Goal: Transaction & Acquisition: Book appointment/travel/reservation

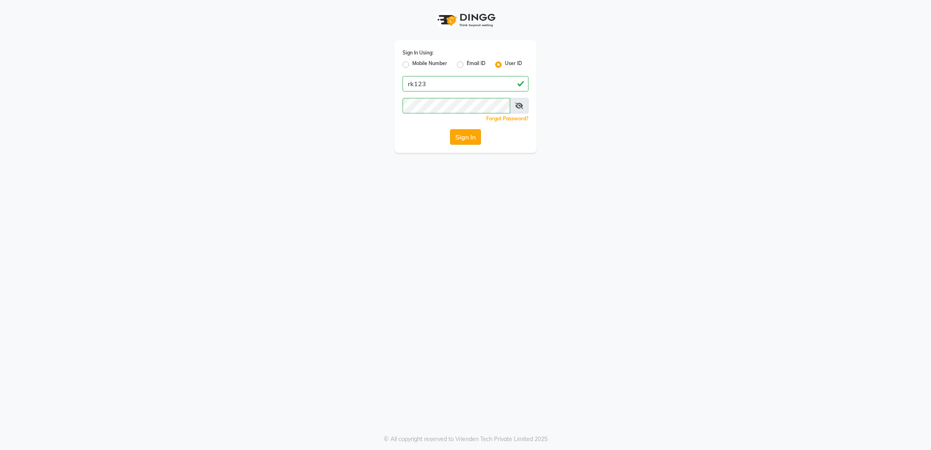
click at [471, 144] on button "Sign In" at bounding box center [465, 136] width 31 height 15
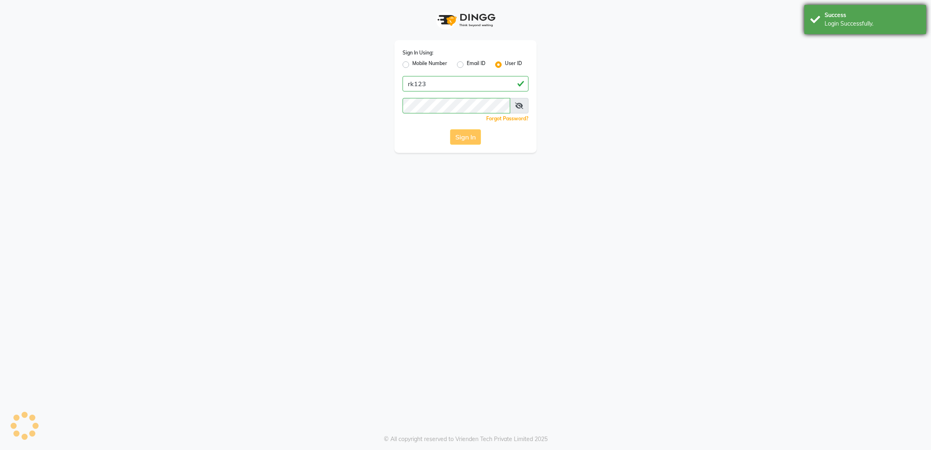
click at [809, 23] on div "Success Login Successfully." at bounding box center [866, 19] width 122 height 29
click at [464, 142] on button "Sign In" at bounding box center [465, 136] width 31 height 15
click at [464, 142] on div "Sign In" at bounding box center [466, 136] width 126 height 15
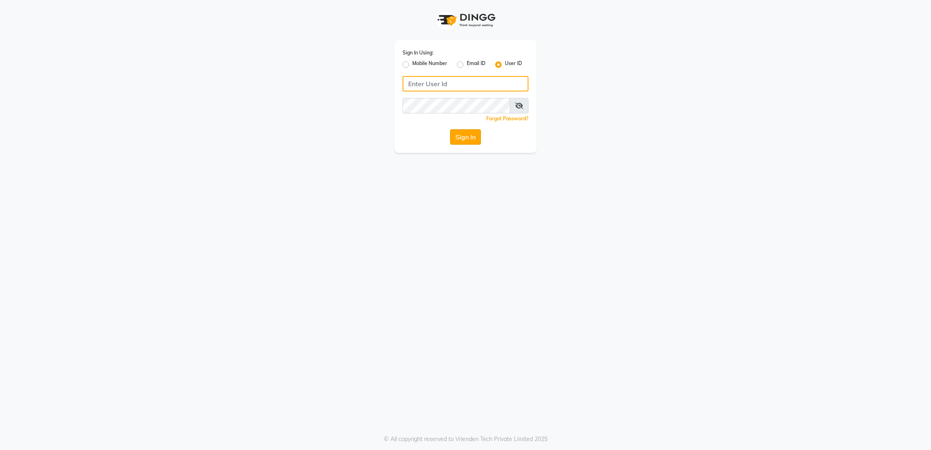
type input "rk123"
click at [465, 137] on button "Sign In" at bounding box center [465, 136] width 31 height 15
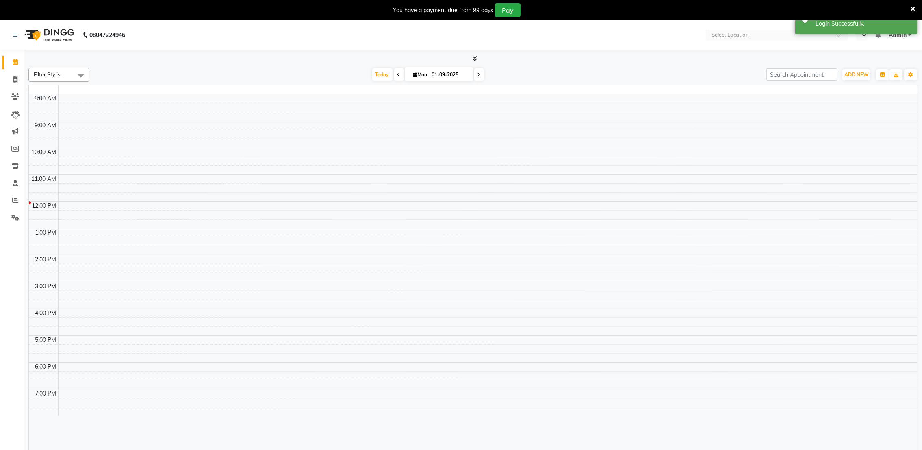
select select "en"
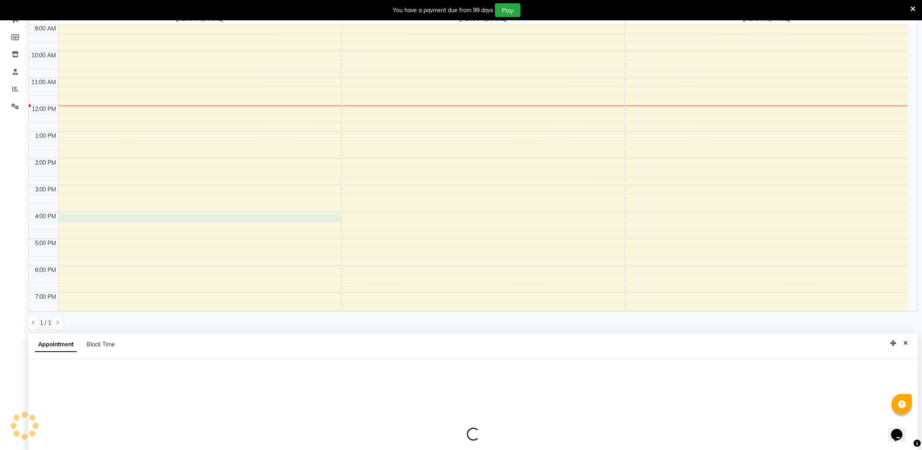
scroll to position [180, 0]
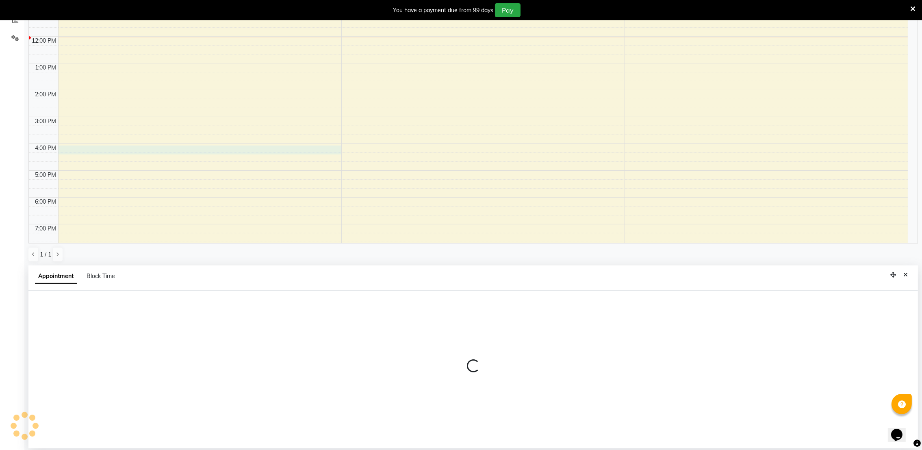
select select "72271"
select select "960"
select select "tentative"
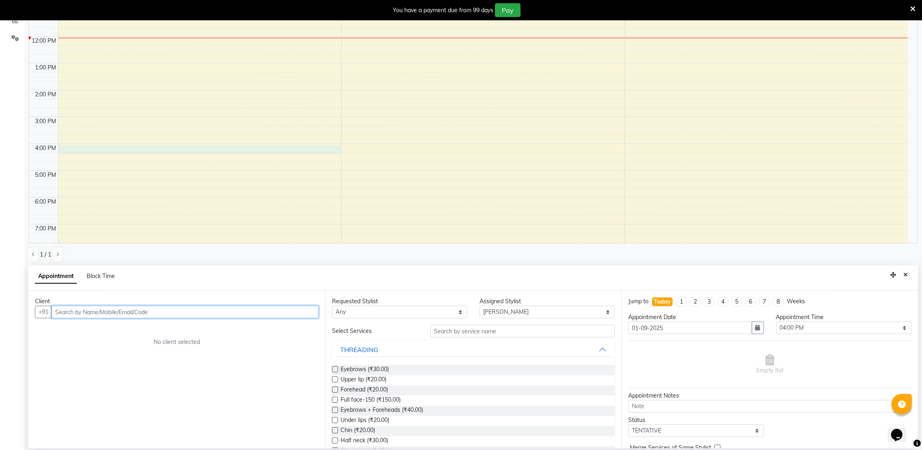
type input "J"
click at [118, 329] on span "84900" at bounding box center [128, 329] width 20 height 8
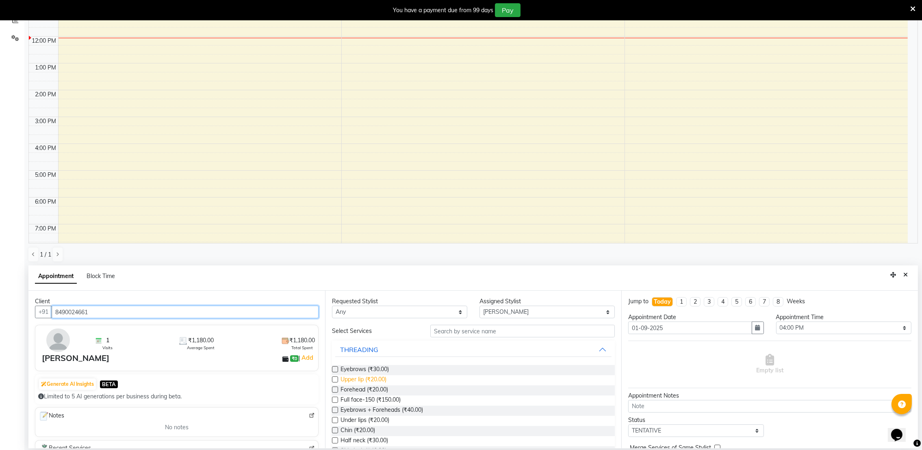
scroll to position [146, 0]
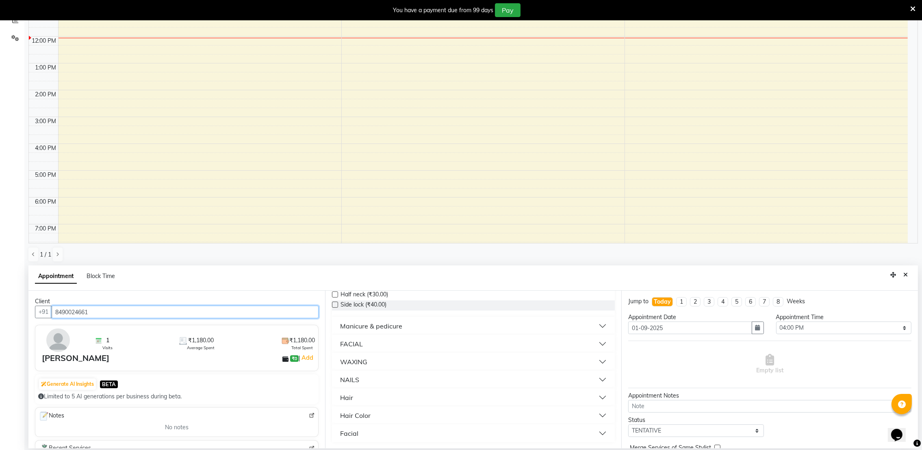
type input "8490024661"
click at [364, 398] on button "Hair" at bounding box center [473, 397] width 277 height 15
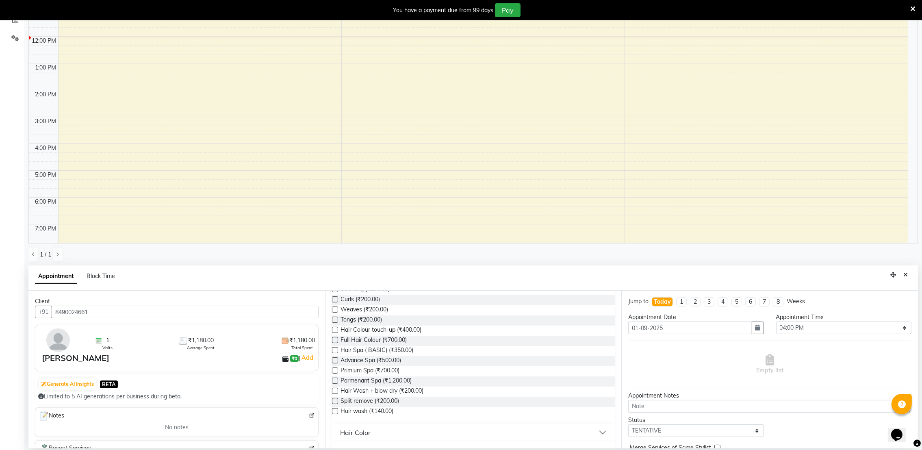
scroll to position [345, 0]
click at [336, 360] on label at bounding box center [335, 360] width 6 height 6
click at [336, 360] on input "checkbox" at bounding box center [334, 360] width 5 height 5
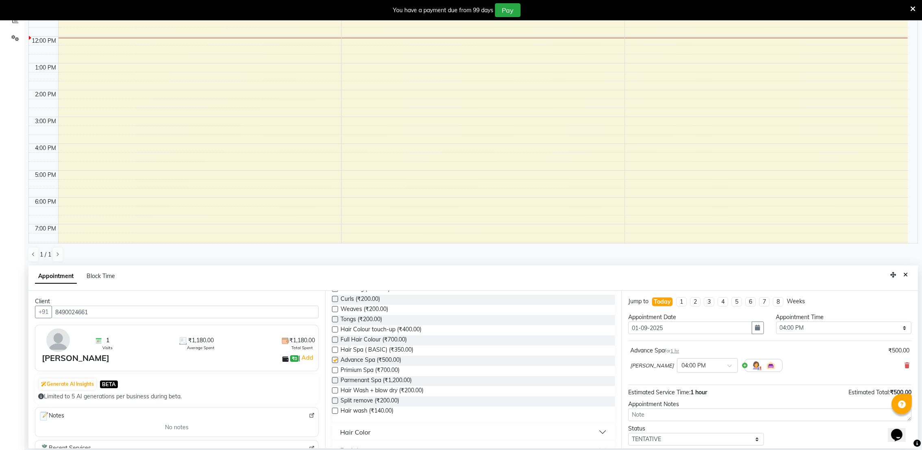
checkbox input "false"
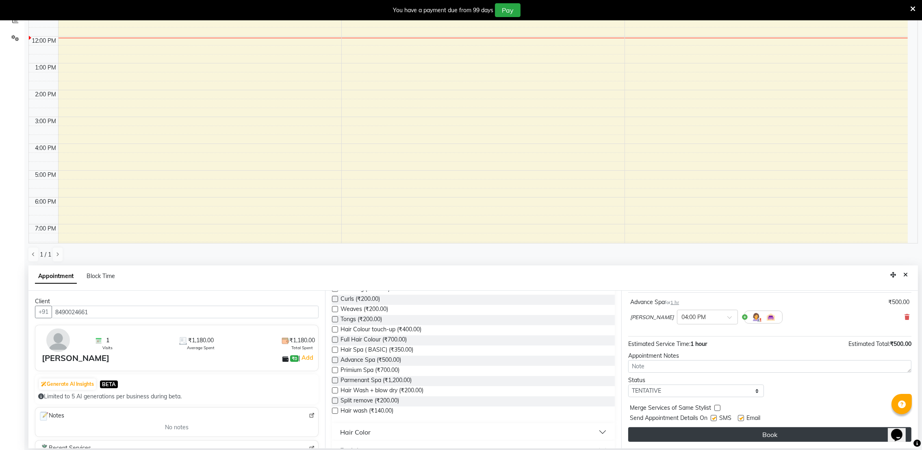
click at [762, 437] on button "Book" at bounding box center [769, 434] width 283 height 15
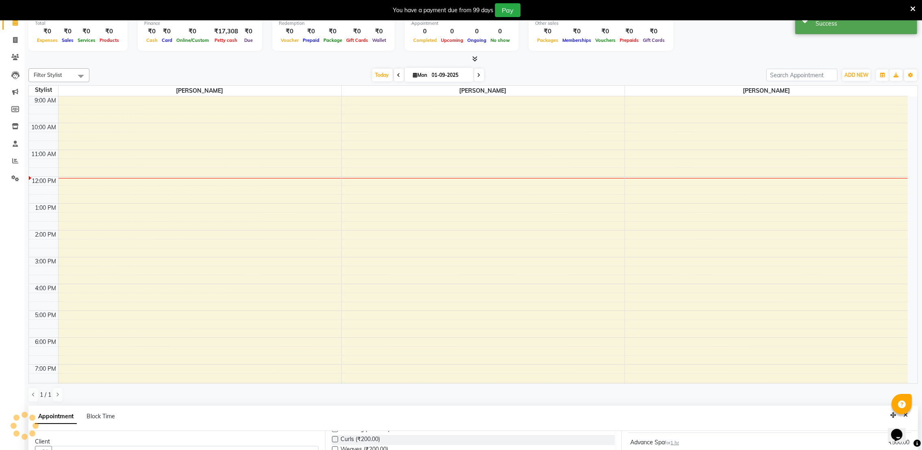
scroll to position [0, 0]
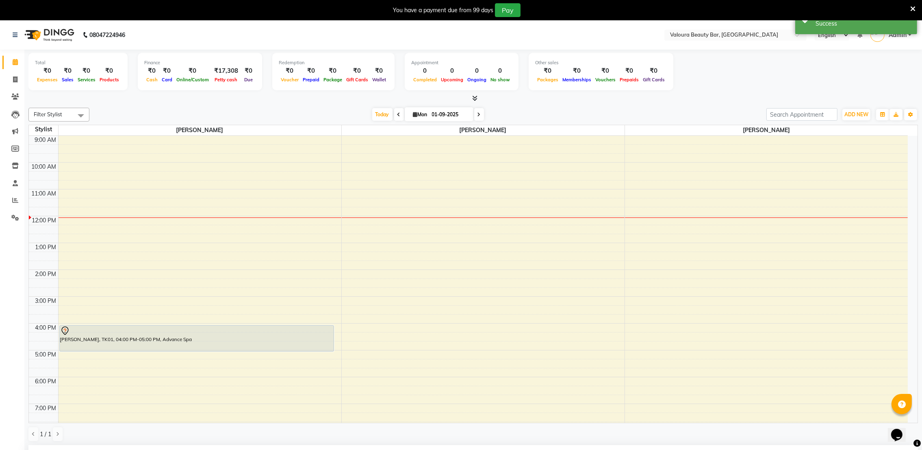
click at [397, 114] on icon at bounding box center [398, 114] width 3 height 5
type input "31-08-2025"
select select "960"
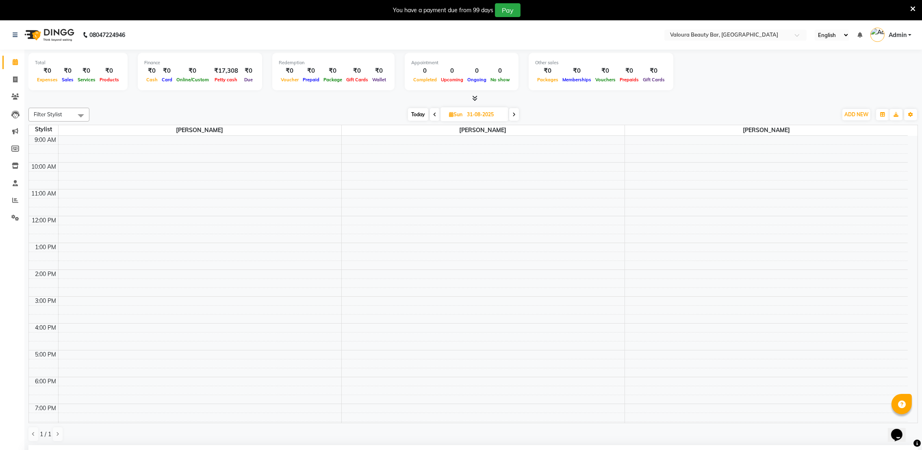
click at [435, 114] on icon at bounding box center [434, 114] width 3 height 5
type input "30-08-2025"
select select "960"
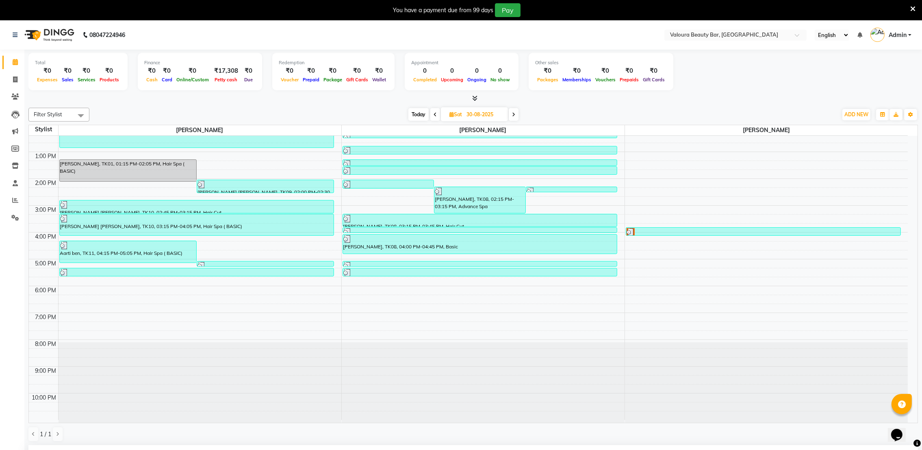
click at [515, 115] on icon at bounding box center [513, 114] width 3 height 5
type input "31-08-2025"
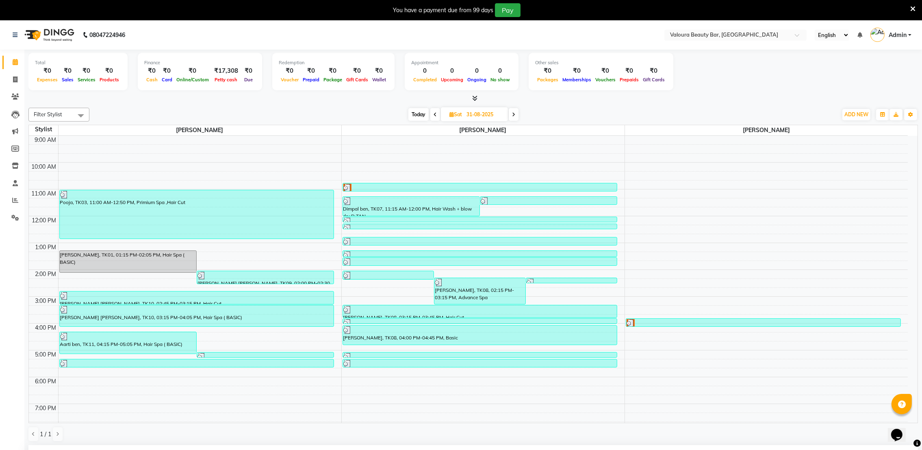
select select "960"
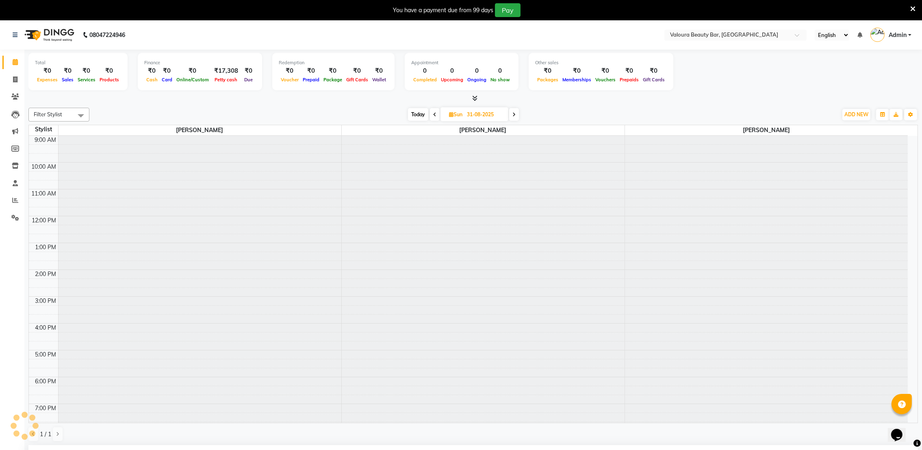
click at [515, 115] on icon at bounding box center [513, 114] width 3 height 5
type input "01-09-2025"
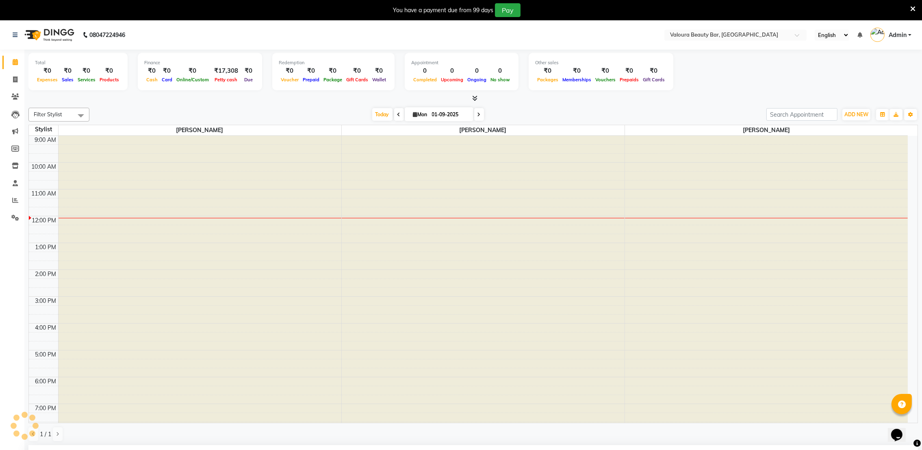
scroll to position [37, 0]
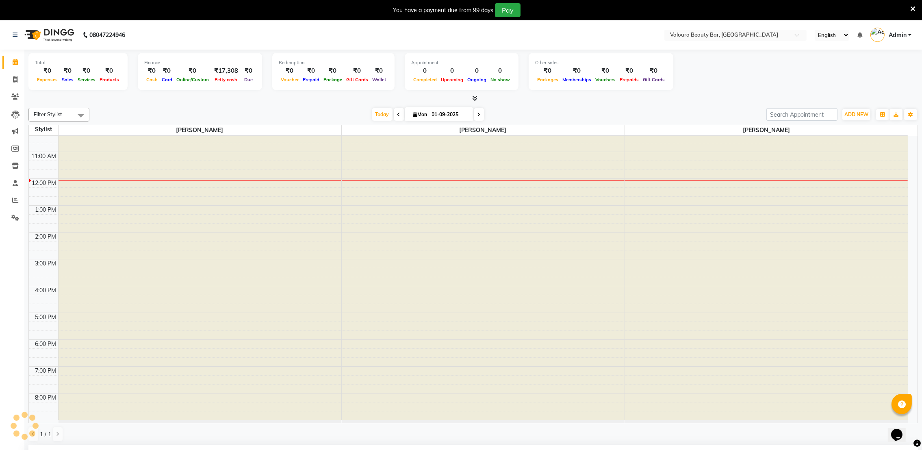
select select "960"
